Goal: Task Accomplishment & Management: Manage account settings

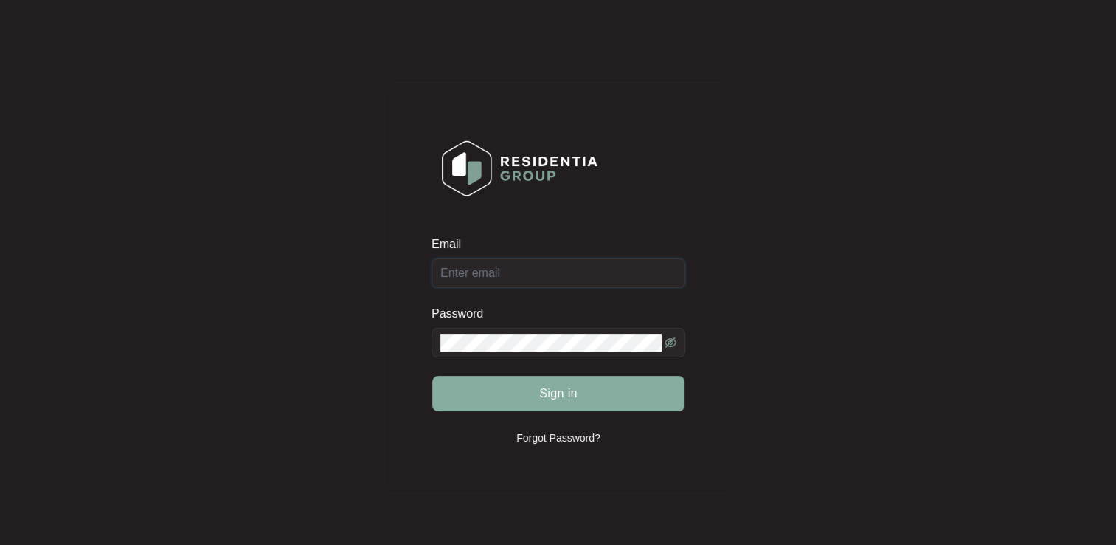
type input "[EMAIL_ADDRESS][DOMAIN_NAME]"
click at [550, 396] on span "Sign in" at bounding box center [558, 393] width 38 height 18
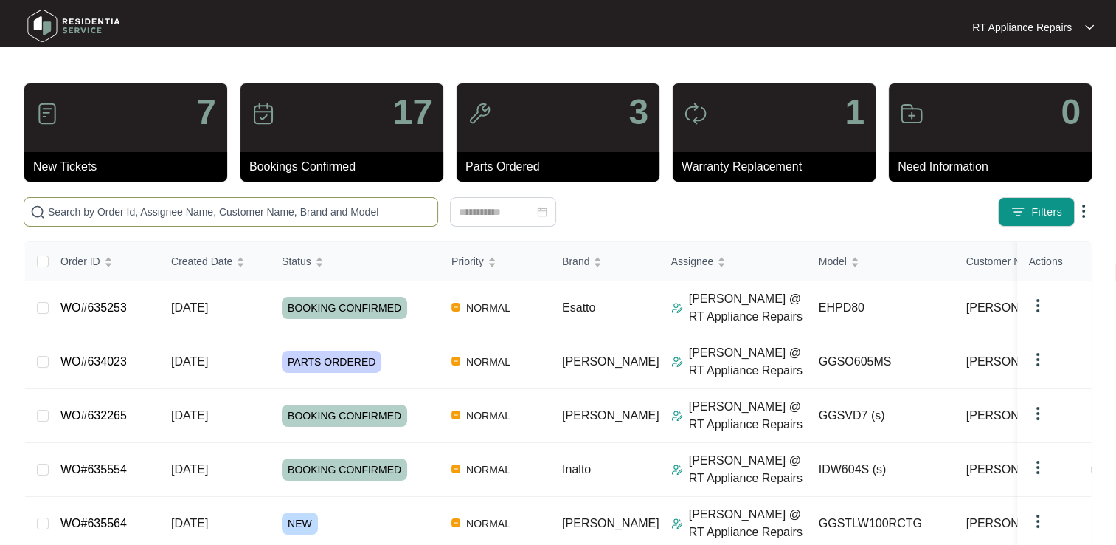
click at [268, 213] on input "text" at bounding box center [240, 212] width 384 height 16
type input "[PERSON_NAME]"
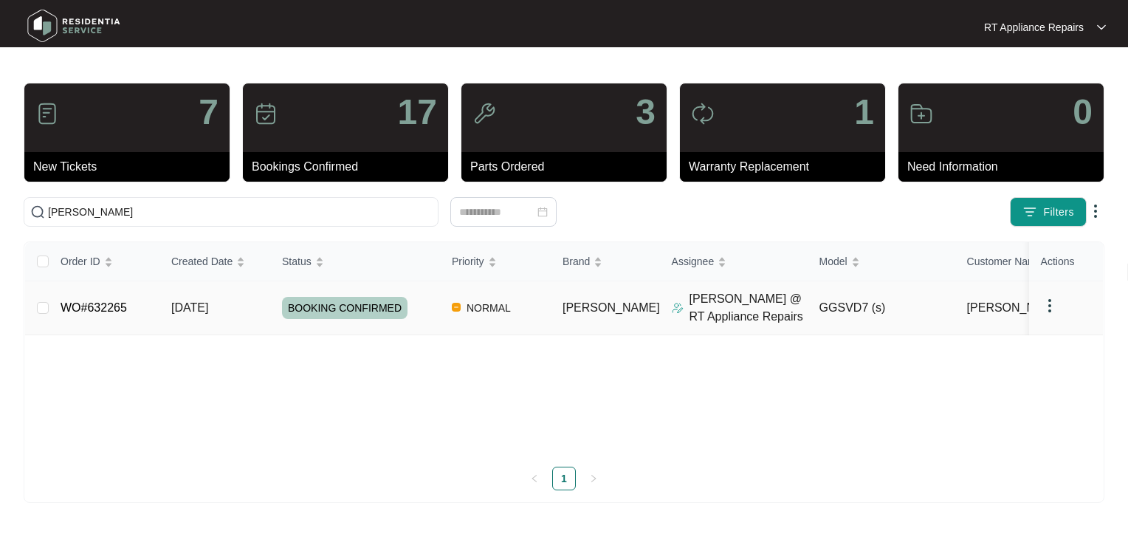
click at [98, 309] on link "WO#632265" at bounding box center [94, 307] width 66 height 13
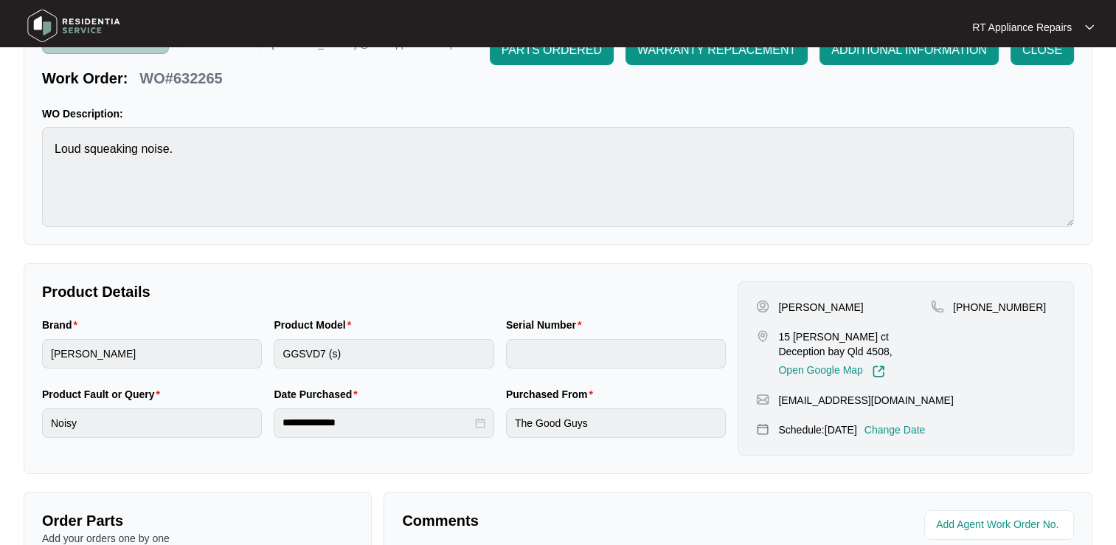
scroll to position [221, 0]
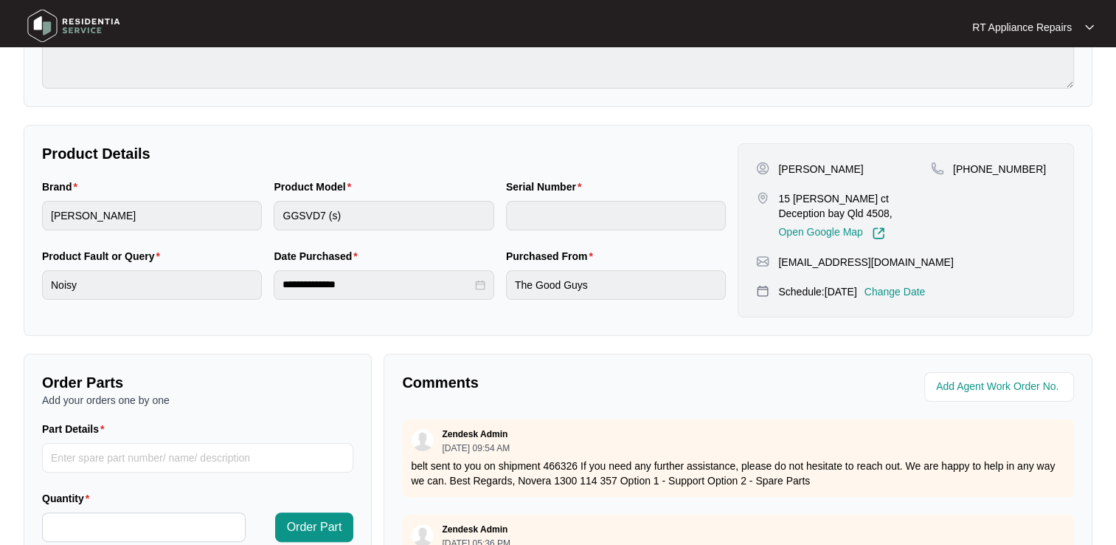
click at [925, 294] on p "Change Date" at bounding box center [895, 291] width 61 height 15
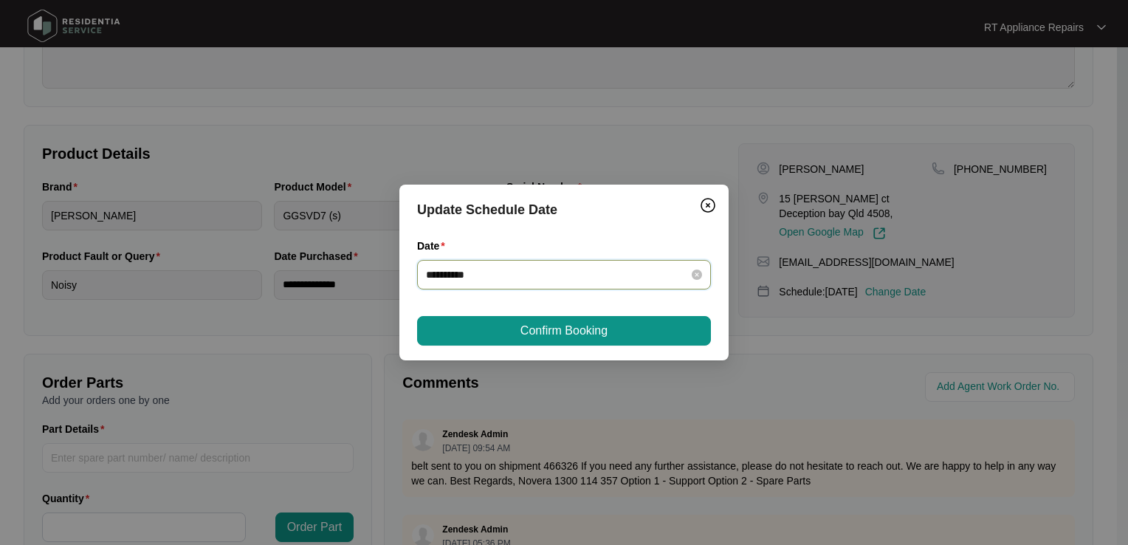
click at [520, 267] on input "**********" at bounding box center [555, 274] width 258 height 16
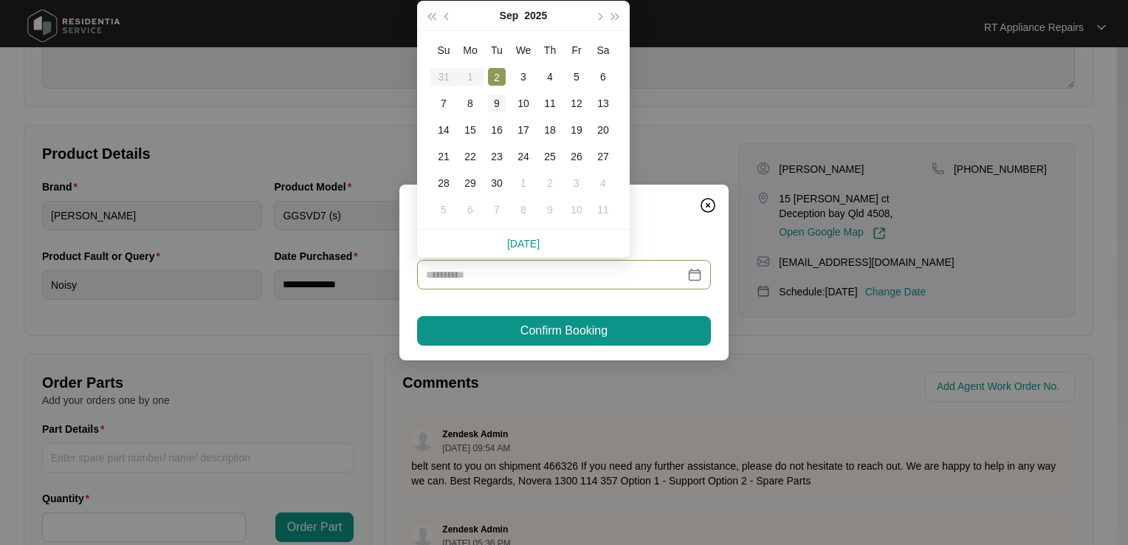
drag, startPoint x: 498, startPoint y: 105, endPoint x: 514, endPoint y: 252, distance: 148.5
click at [499, 105] on div "9" at bounding box center [497, 103] width 18 height 18
type input "**********"
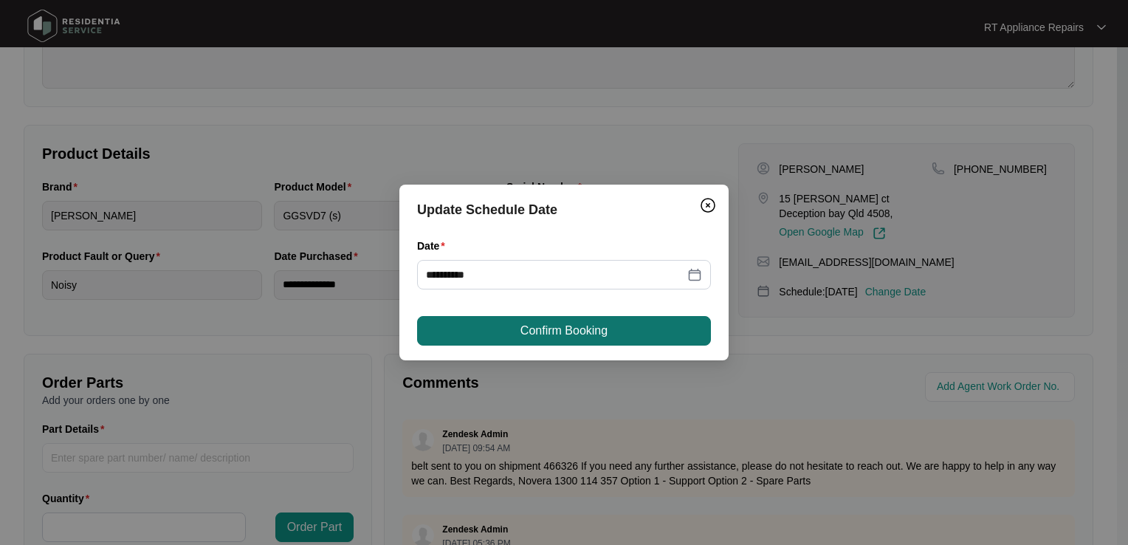
click at [556, 333] on span "Confirm Booking" at bounding box center [563, 331] width 87 height 18
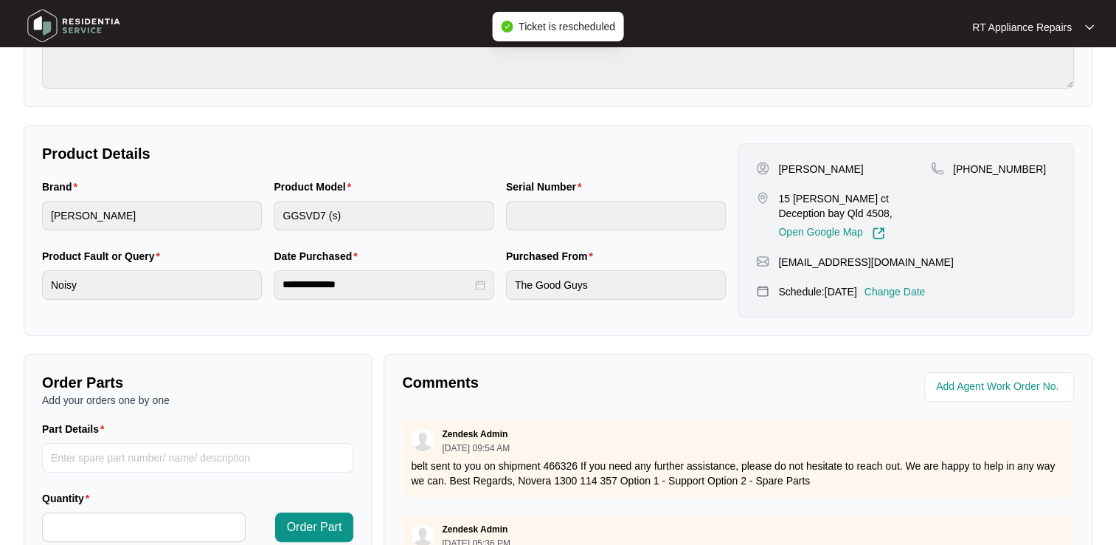
scroll to position [432, 0]
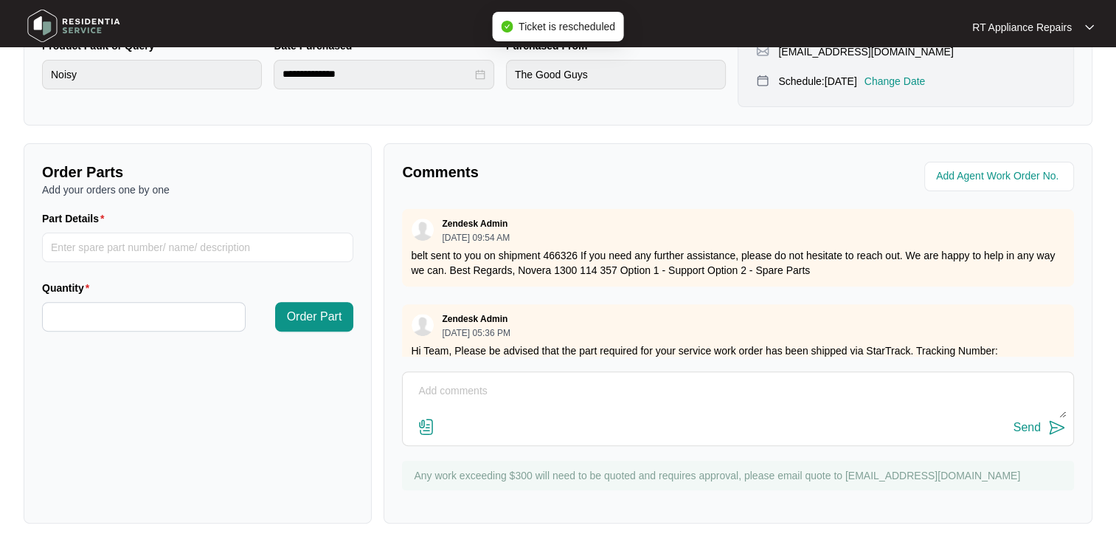
click at [452, 396] on textarea at bounding box center [738, 398] width 656 height 38
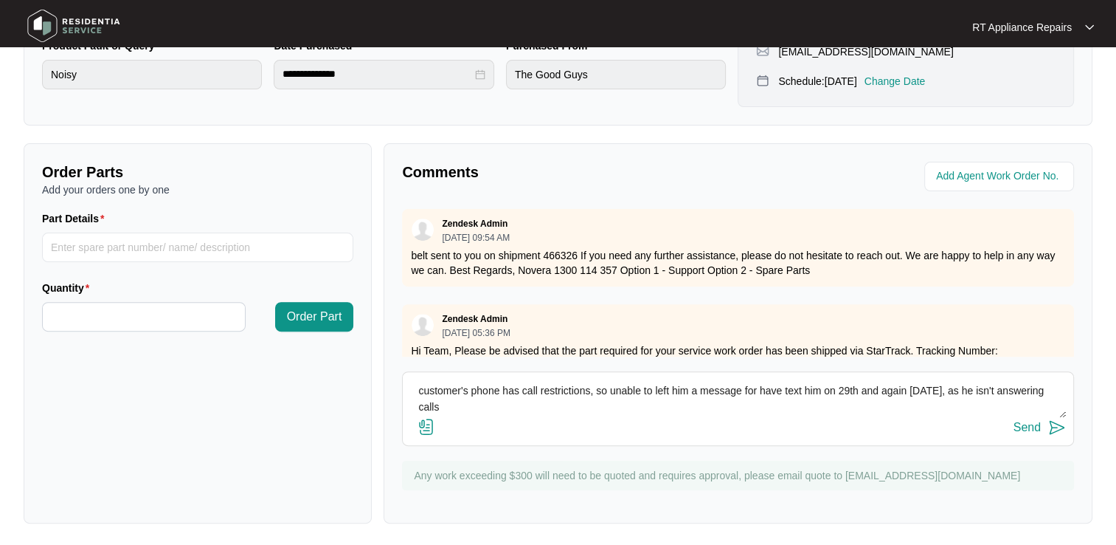
click at [742, 389] on textarea "customer's phone has call restrictions, so unable to left him a message for hav…" at bounding box center [738, 398] width 656 height 38
type textarea "customer's phone has call restrictions, so unable to left him a message, have s…"
click at [1053, 426] on img at bounding box center [1058, 427] width 18 height 18
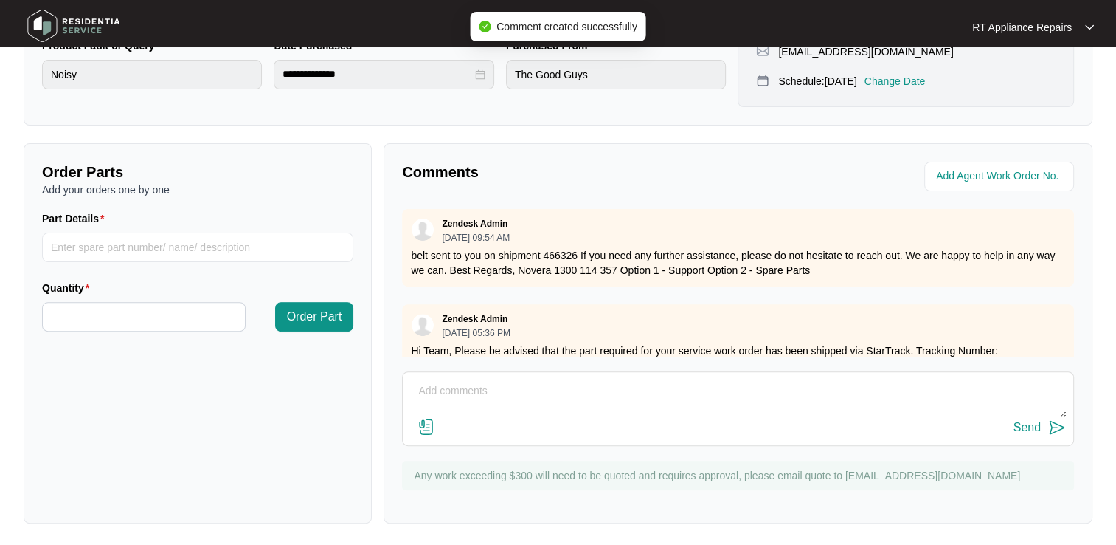
click at [1048, 21] on p "RT Appliance Repairs" at bounding box center [1023, 27] width 100 height 15
click at [1010, 80] on p "Log Out" at bounding box center [1045, 79] width 75 height 15
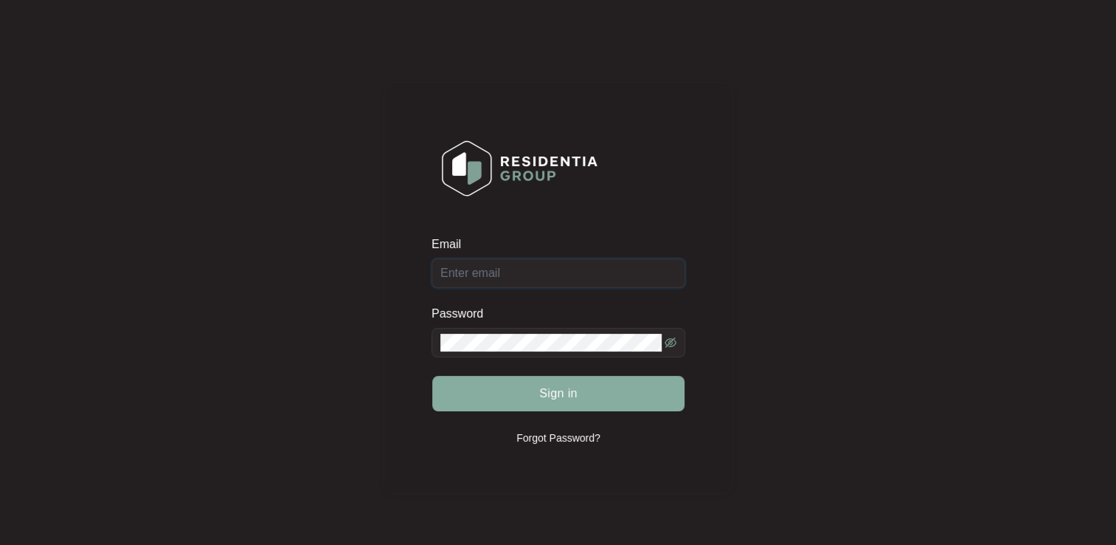
type input "[EMAIL_ADDRESS][DOMAIN_NAME]"
click at [558, 394] on span "Sign in" at bounding box center [558, 393] width 38 height 18
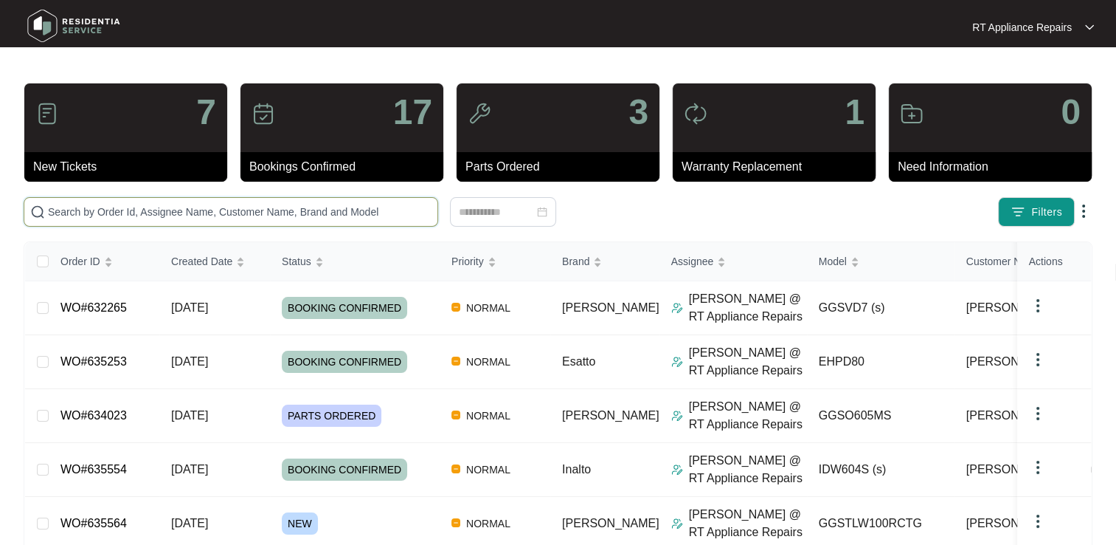
click at [192, 206] on input "text" at bounding box center [240, 212] width 384 height 16
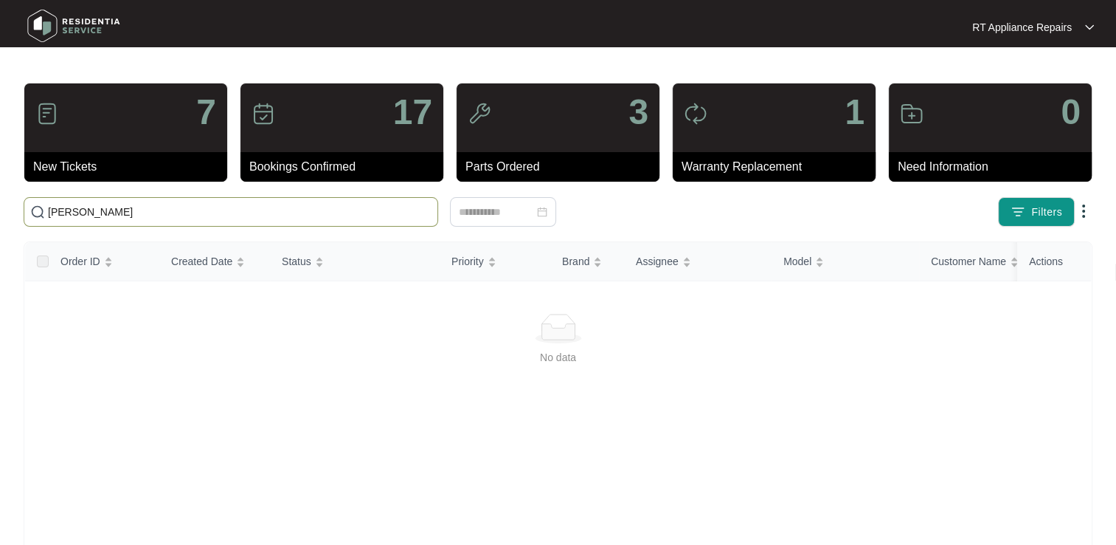
drag, startPoint x: 51, startPoint y: 205, endPoint x: 130, endPoint y: 206, distance: 79.0
click at [130, 206] on input "jmaes" at bounding box center [240, 212] width 384 height 16
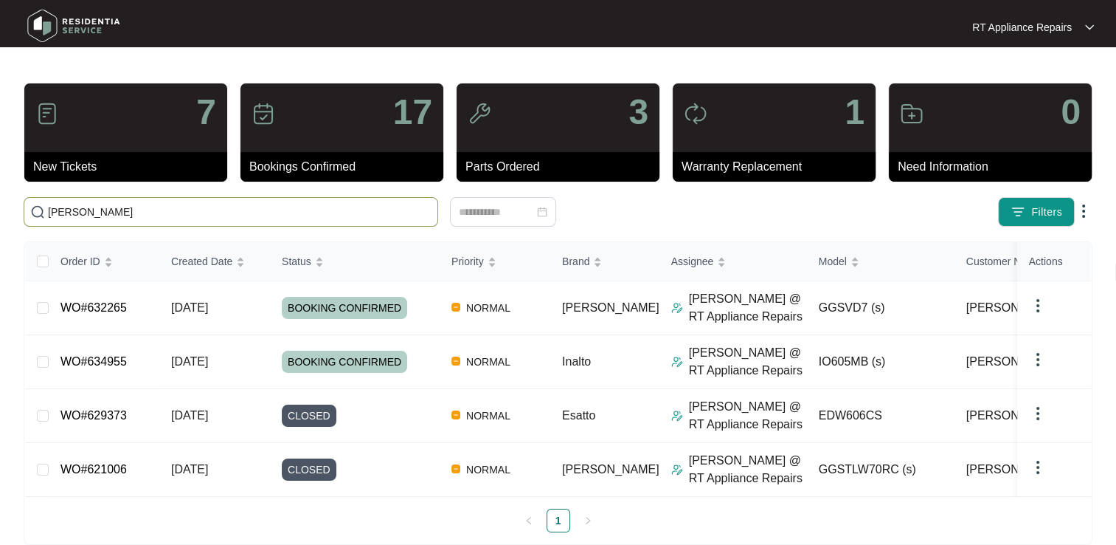
type input "[PERSON_NAME]"
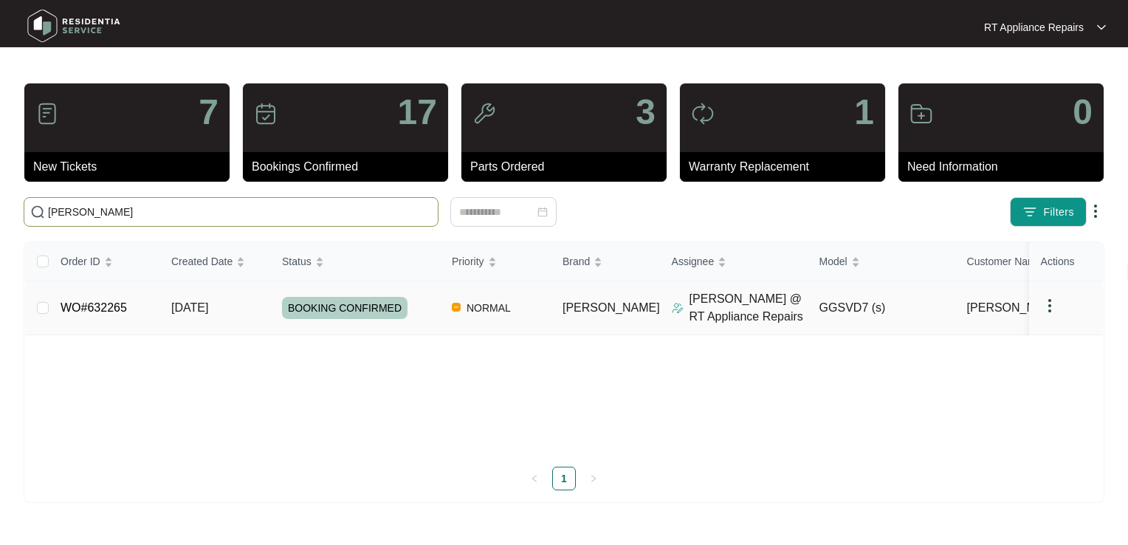
click at [89, 311] on link "WO#632265" at bounding box center [94, 307] width 66 height 13
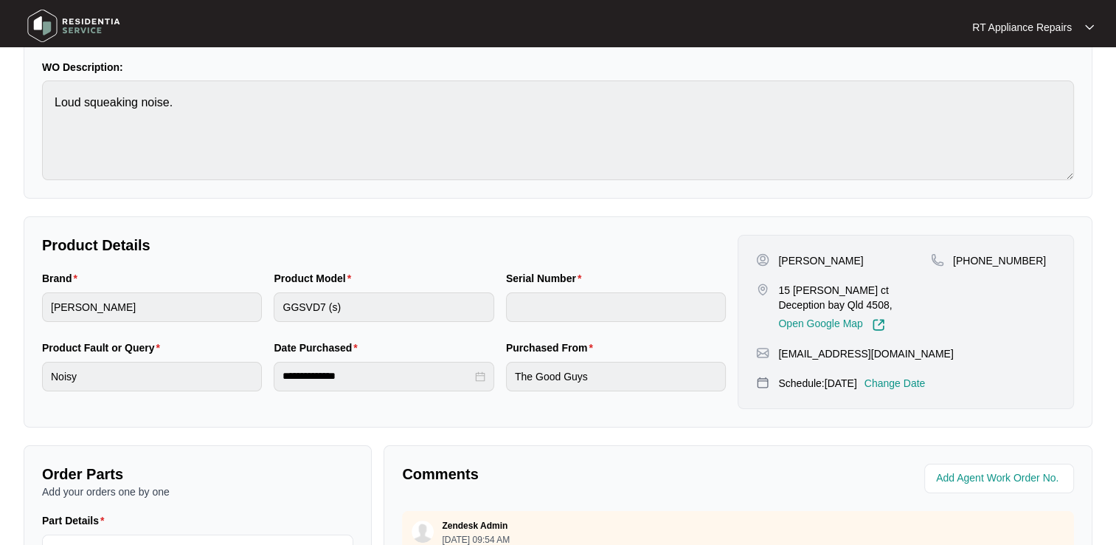
scroll to position [221, 0]
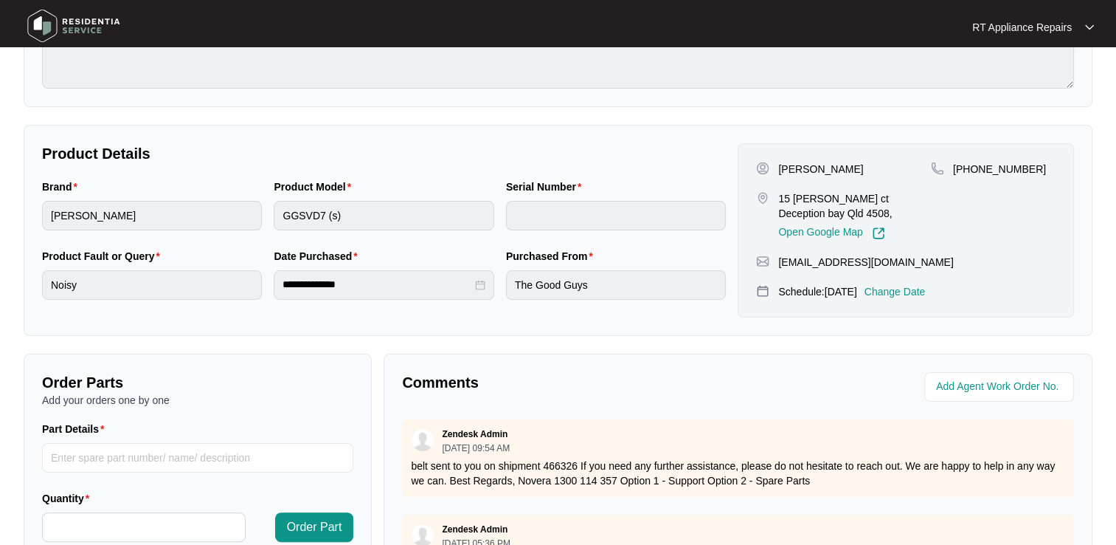
click at [913, 288] on p "Change Date" at bounding box center [895, 291] width 61 height 15
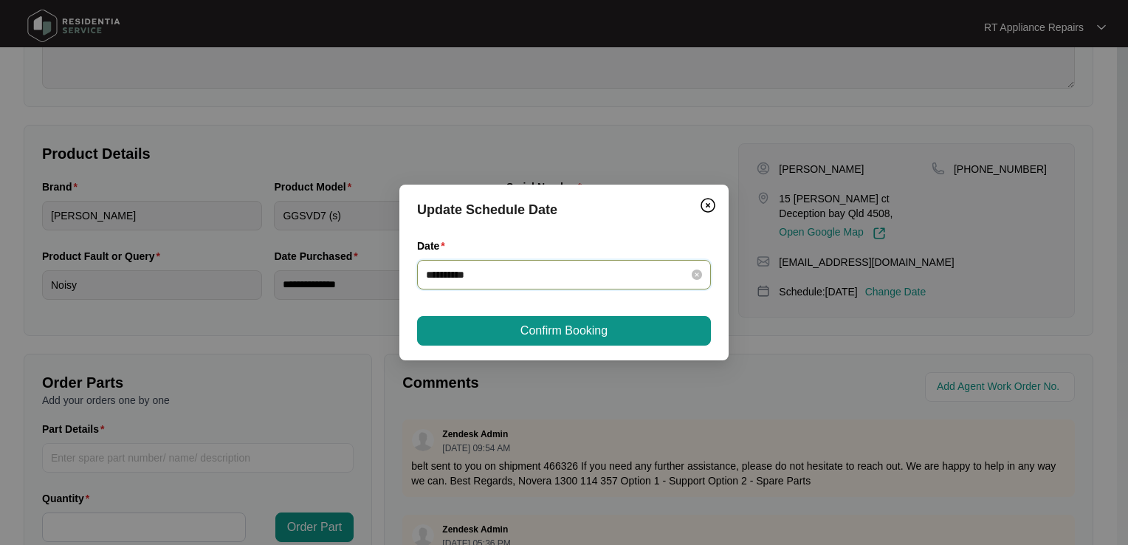
click at [528, 275] on input "**********" at bounding box center [555, 274] width 258 height 16
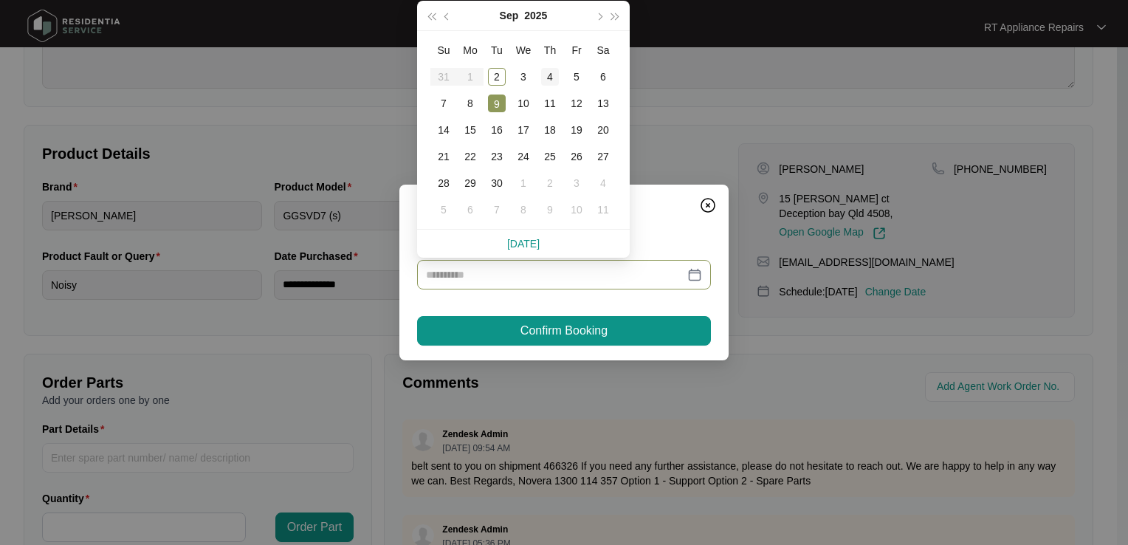
click at [547, 77] on div "4" at bounding box center [550, 77] width 18 height 18
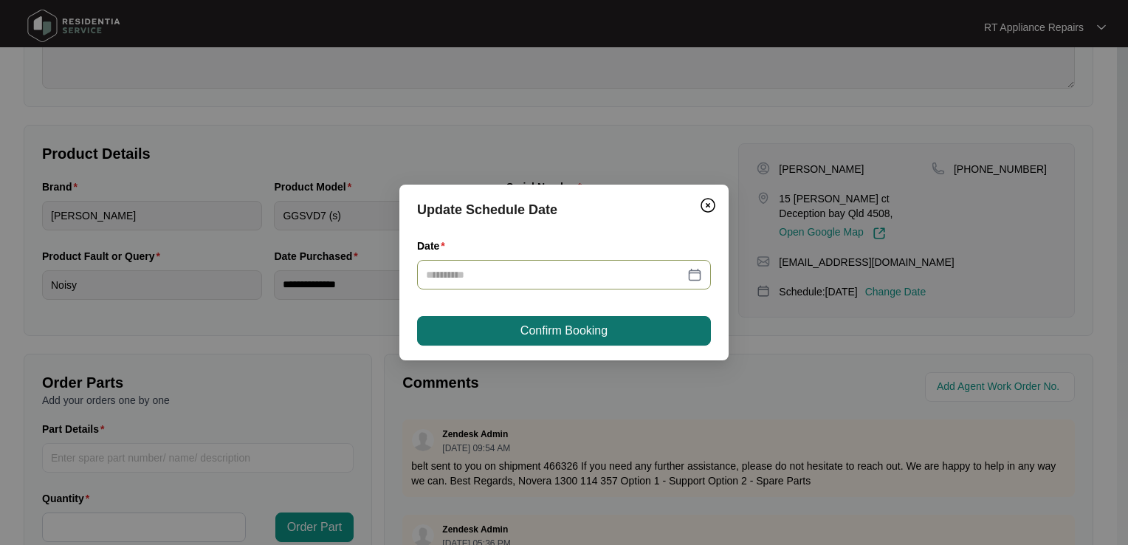
type input "**********"
click at [543, 334] on span "Confirm Booking" at bounding box center [563, 331] width 87 height 18
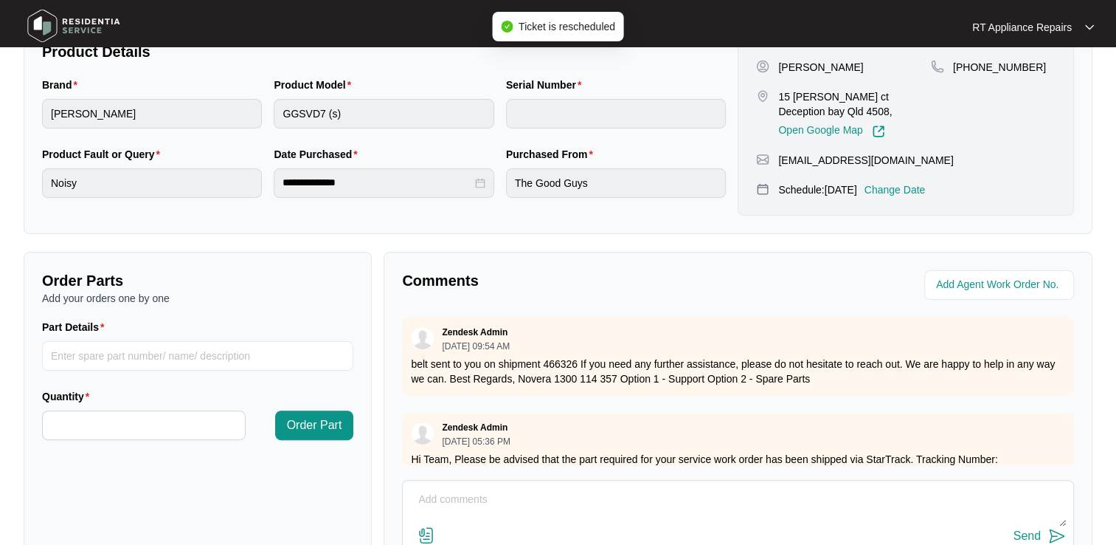
scroll to position [432, 0]
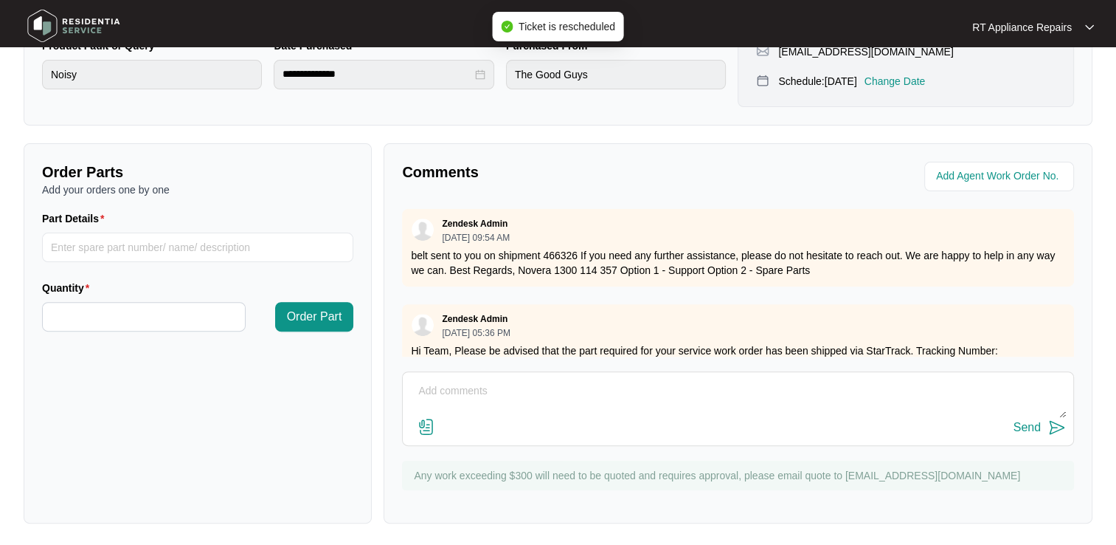
click at [458, 401] on textarea at bounding box center [738, 398] width 656 height 38
type textarea "booked in 4/9"
click at [1059, 429] on img at bounding box center [1058, 427] width 18 height 18
click at [1083, 29] on div "RT Appliance Repairs" at bounding box center [1034, 27] width 122 height 15
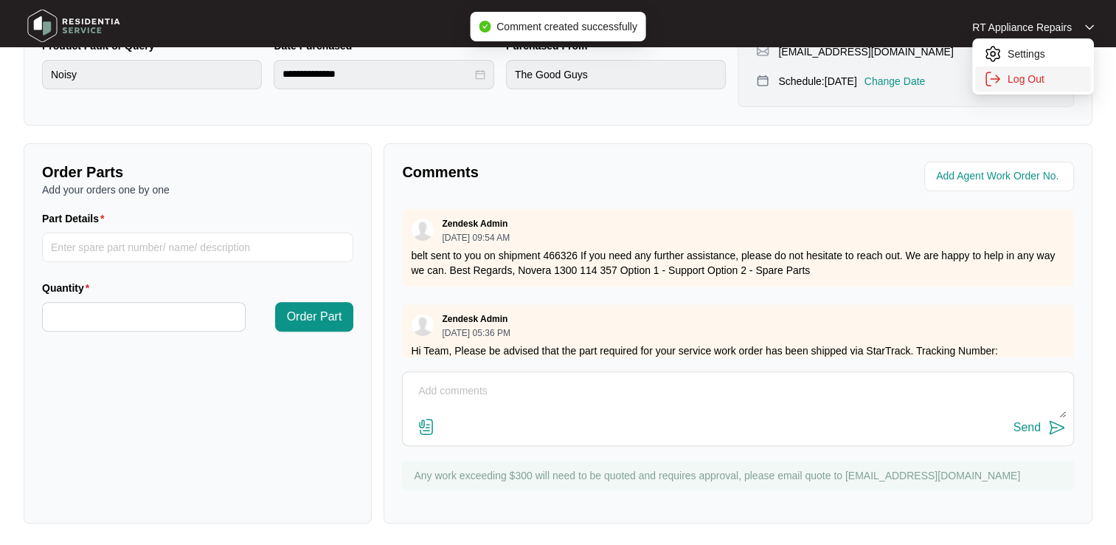
click at [1033, 80] on p "Log Out" at bounding box center [1045, 79] width 75 height 15
